Goal: Contribute content: Add original content to the website for others to see

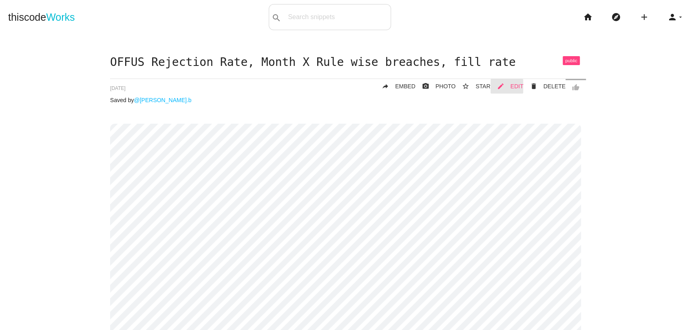
click at [511, 91] on link "mode_edit EDIT" at bounding box center [506, 86] width 33 height 15
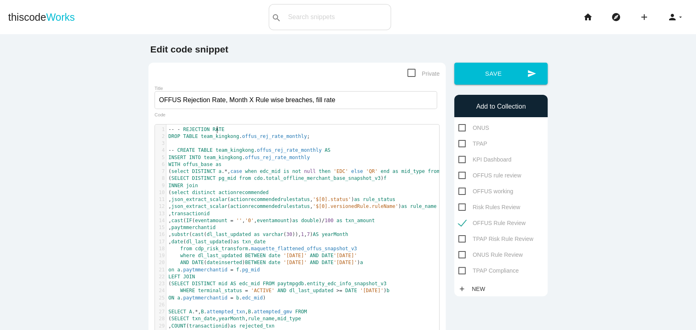
scroll to position [2, 0]
click at [213, 131] on span "RATE" at bounding box center [218, 130] width 12 height 6
type textarea "\"
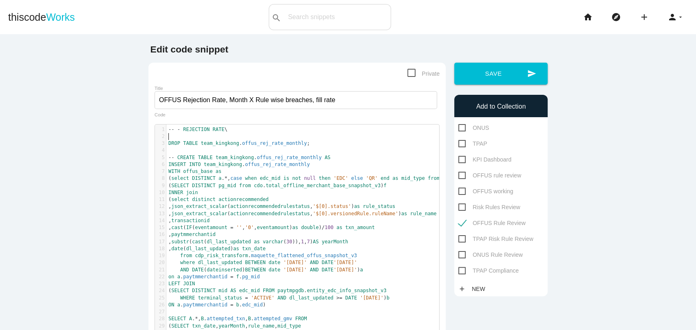
scroll to position [2, 1]
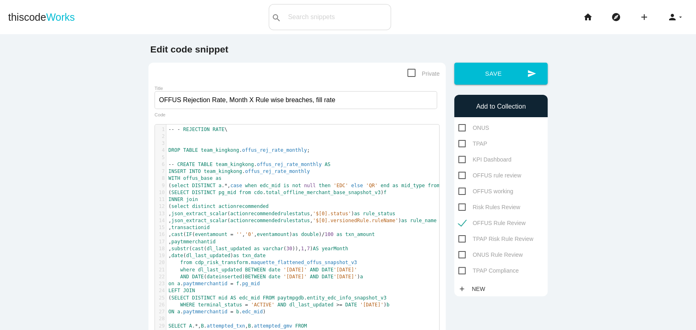
paste textarea ";"
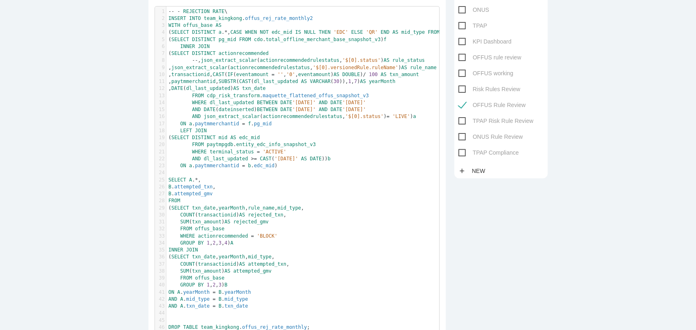
type textarea ";"
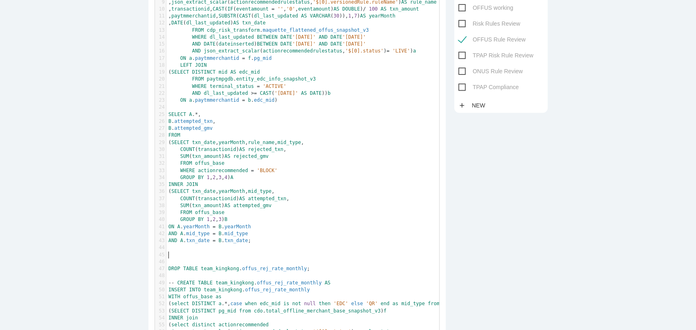
scroll to position [0, 0]
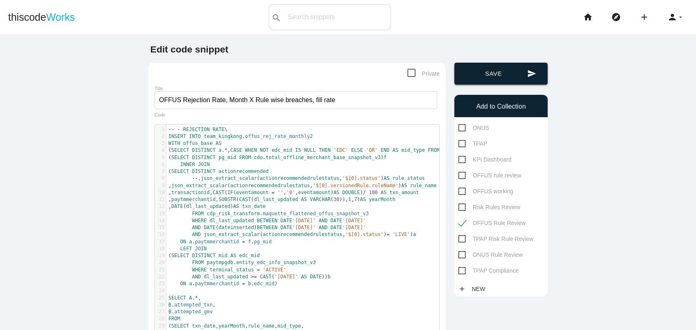
click at [493, 76] on button "send Save" at bounding box center [500, 74] width 93 height 22
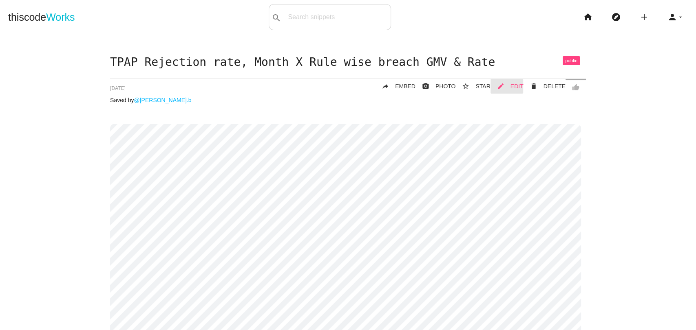
click at [500, 87] on icon "mode_edit" at bounding box center [500, 86] width 7 height 15
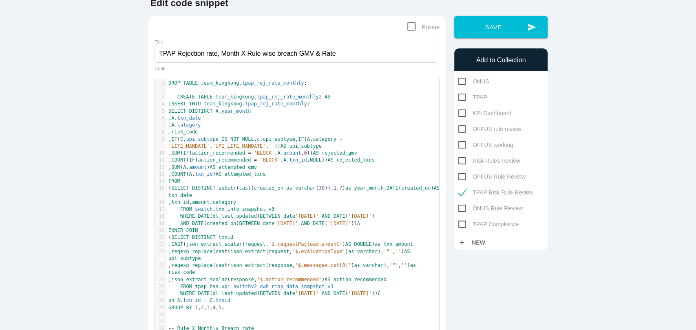
scroll to position [2, 0]
click at [168, 83] on span "DROP" at bounding box center [174, 83] width 12 height 6
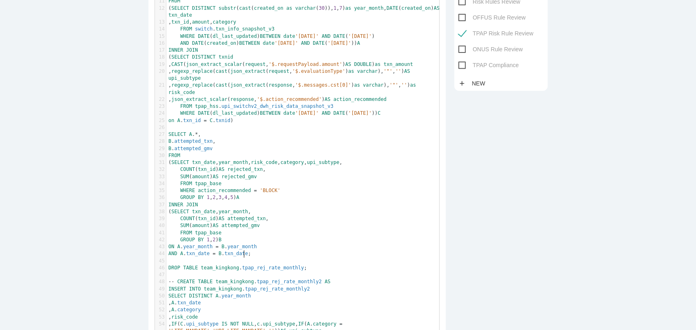
scroll to position [0, 0]
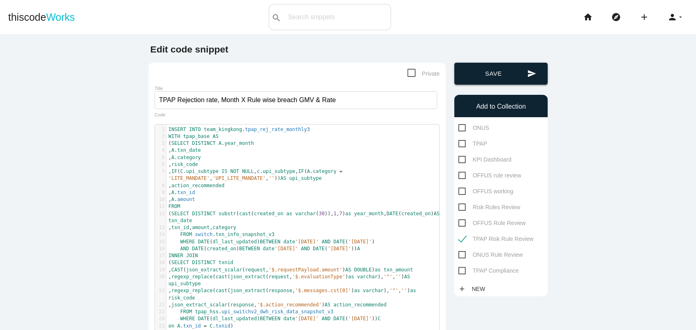
click at [489, 70] on button "send Save" at bounding box center [500, 74] width 93 height 22
